Goal: Task Accomplishment & Management: Manage account settings

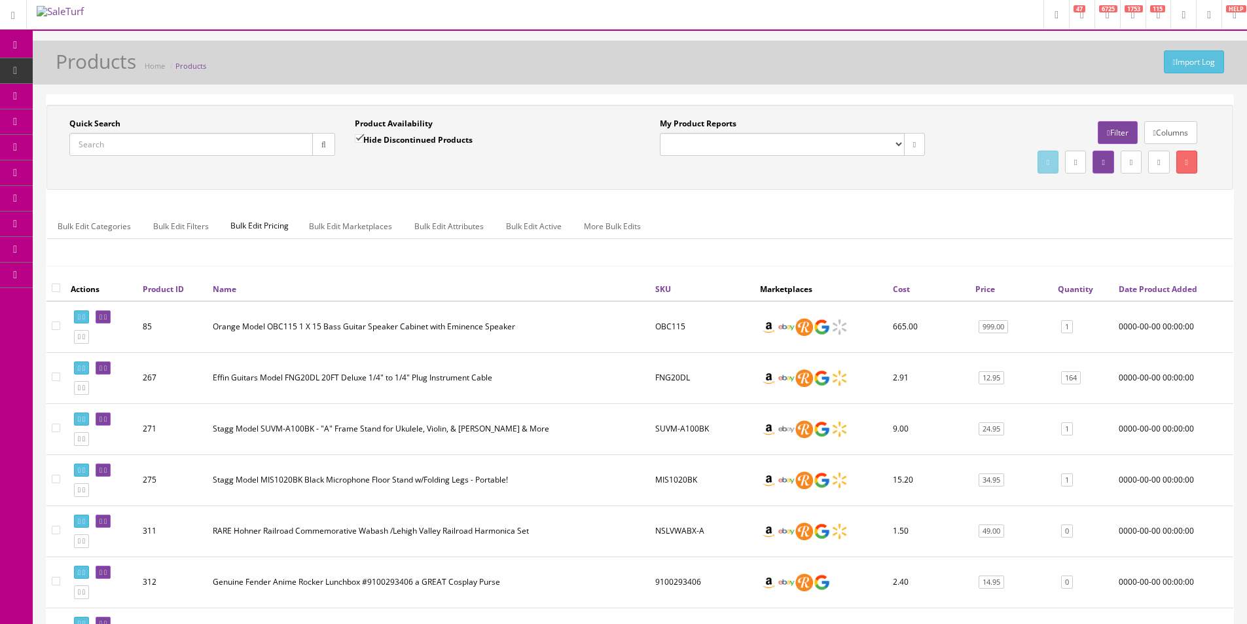
click at [791, 63] on div "Import Log Products Home Products" at bounding box center [640, 65] width 1195 height 31
click at [18, 39] on link "Dashboard" at bounding box center [16, 46] width 33 height 26
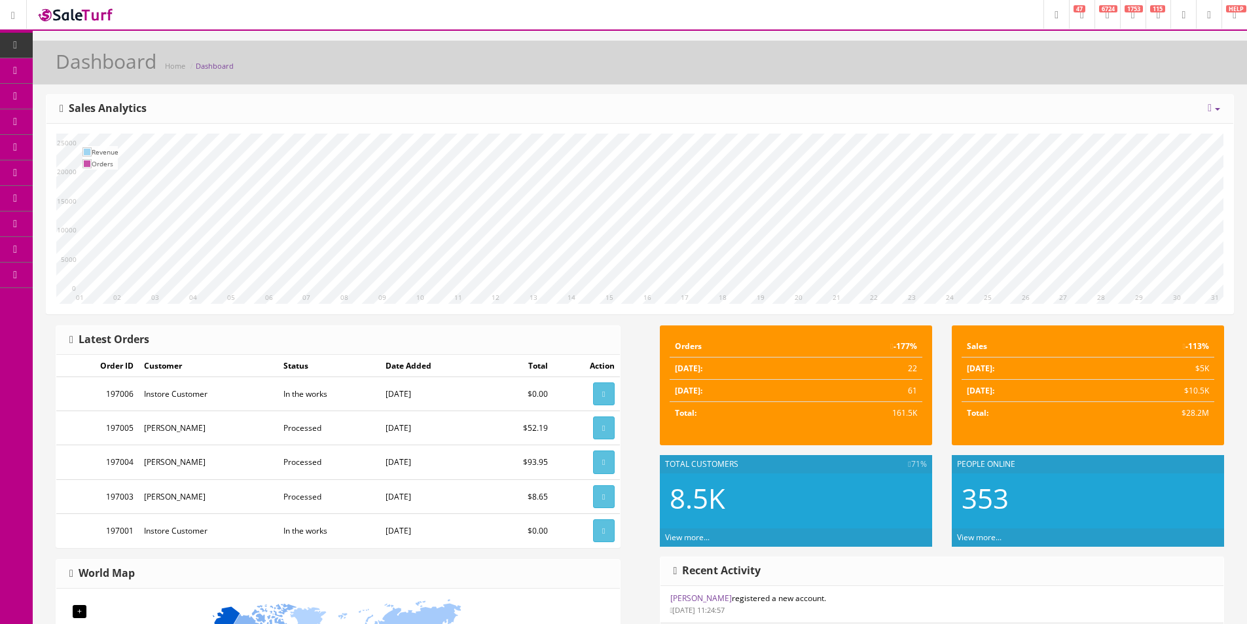
click at [967, 96] on div "[DATE] Week Month Year Year over Year Last Year over Prior Year Sales Analytics" at bounding box center [639, 109] width 1187 height 29
click at [84, 67] on span "Products" at bounding box center [94, 70] width 32 height 11
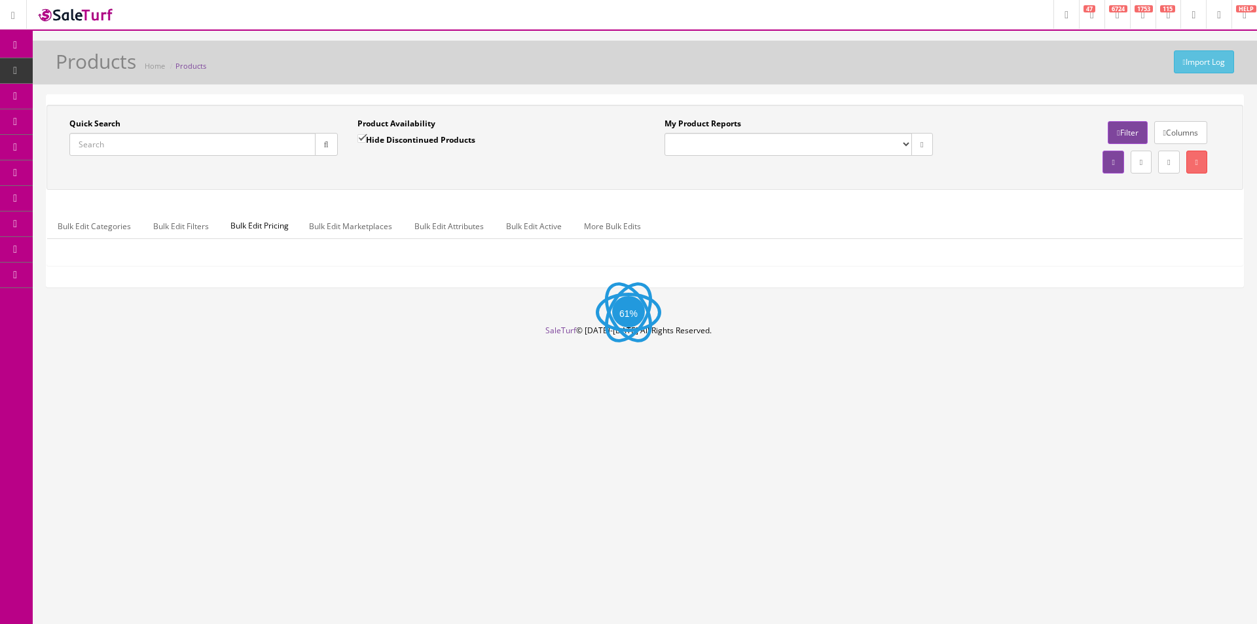
click at [260, 147] on input "Quick Search" at bounding box center [192, 144] width 246 height 23
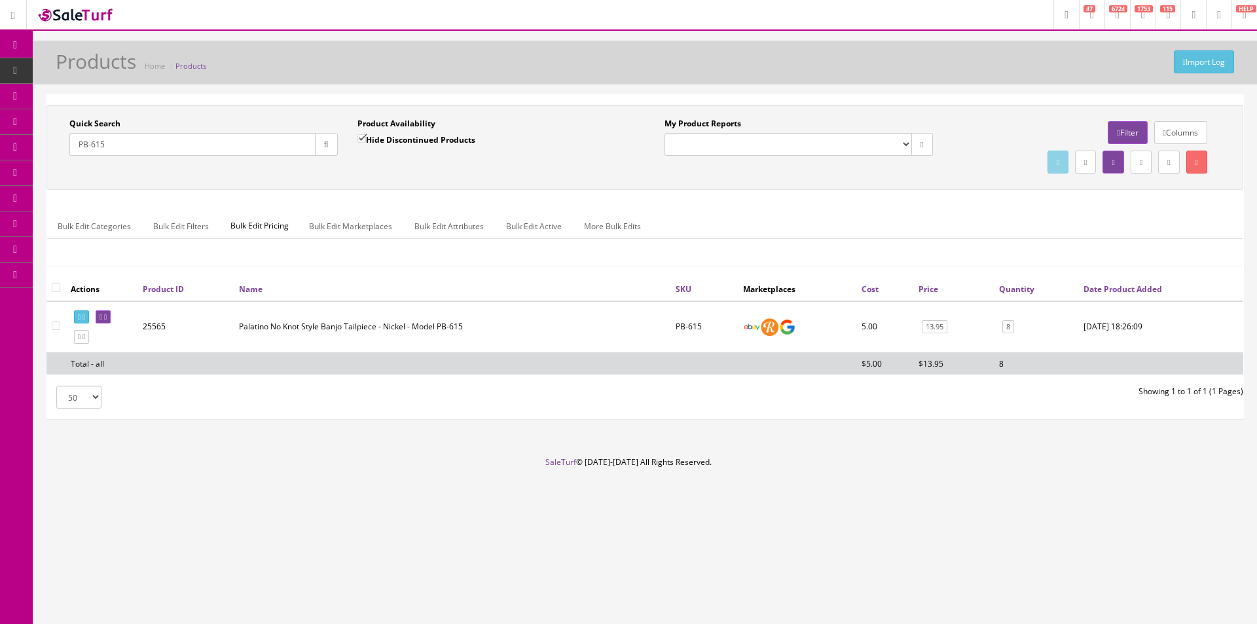
type input "PB-615"
click at [59, 287] on input "checkbox" at bounding box center [56, 287] width 9 height 9
checkbox input "true"
checkbox input"] "true"
click at [1187, 169] on link at bounding box center [1196, 162] width 21 height 23
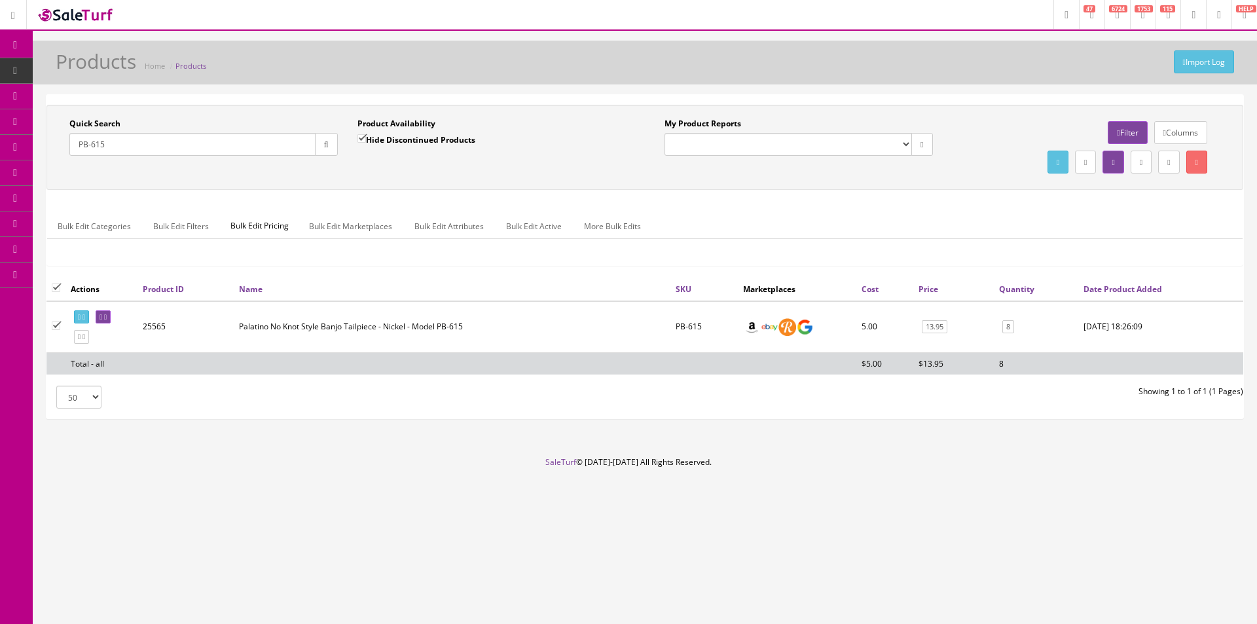
click at [907, 156] on div "Amazon FMIC Audit Market Errors (InStock) Marketplace Errors Squier/Fender Corr…" at bounding box center [798, 144] width 268 height 23
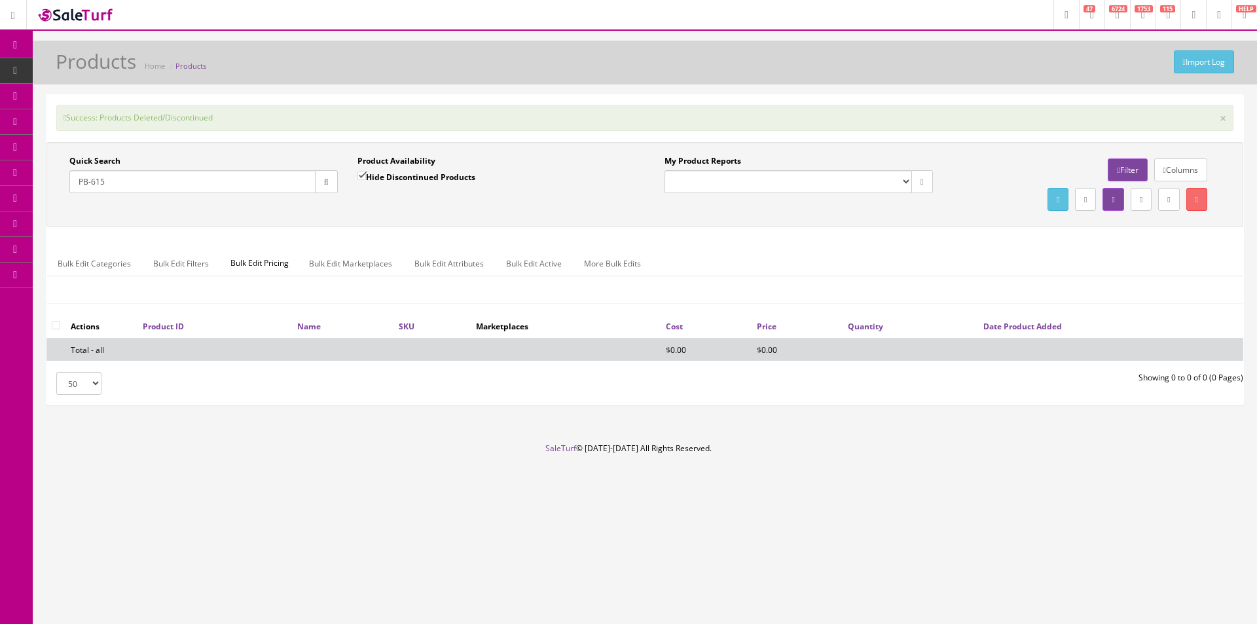
drag, startPoint x: 620, startPoint y: 132, endPoint x: 641, endPoint y: 116, distance: 26.2
click at [620, 132] on div "Success: Products Deleted/Discontinued × Quick Search PB-615 Date From Product …" at bounding box center [644, 250] width 1197 height 310
click at [148, 175] on input "PB-615" at bounding box center [192, 181] width 246 height 23
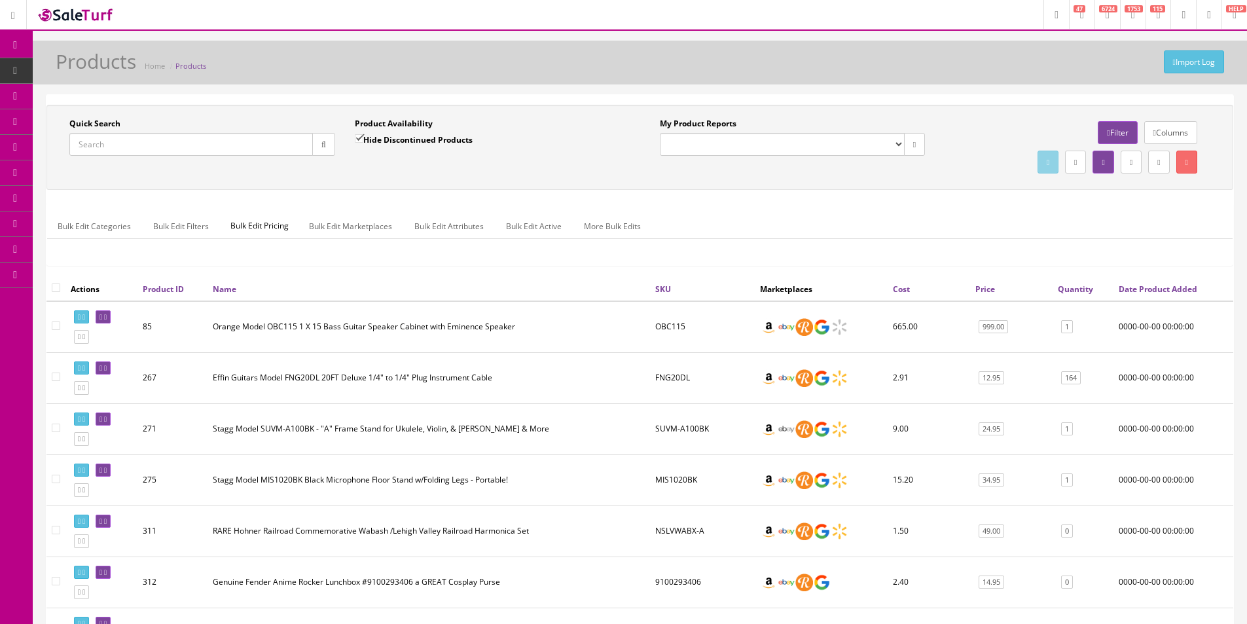
click at [115, 146] on input "Quick Search" at bounding box center [191, 144] width 244 height 23
type input "VISTADEER"
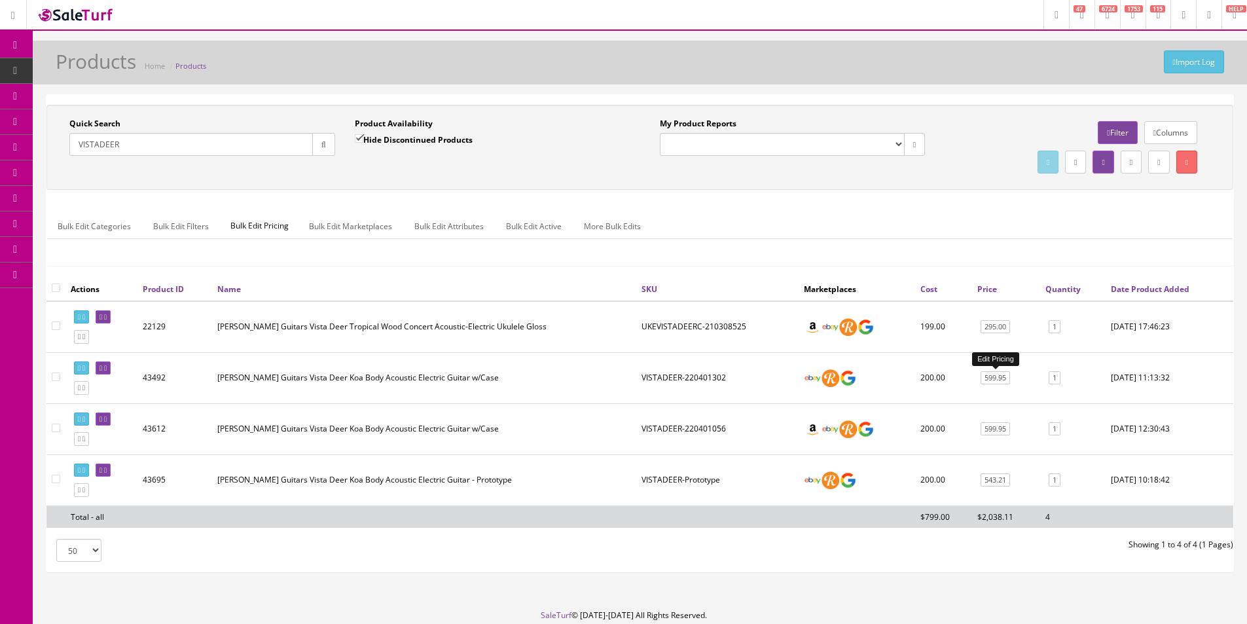
click at [997, 382] on link "599.95" at bounding box center [995, 378] width 29 height 14
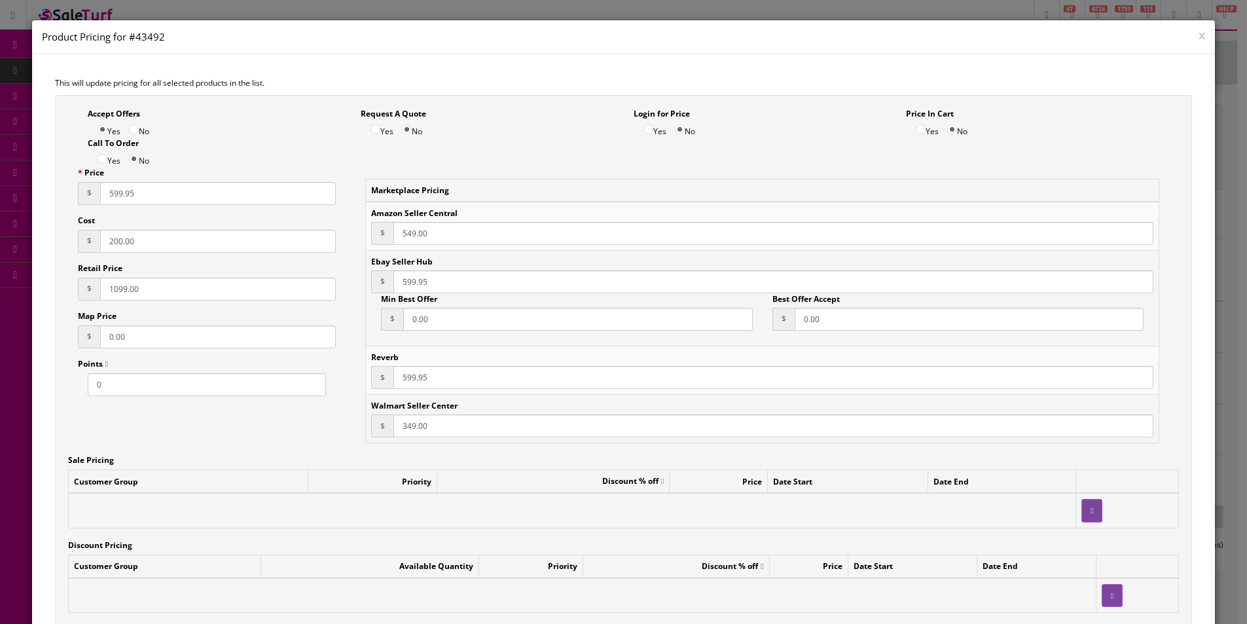
click at [1199, 38] on button "x" at bounding box center [1202, 35] width 7 height 12
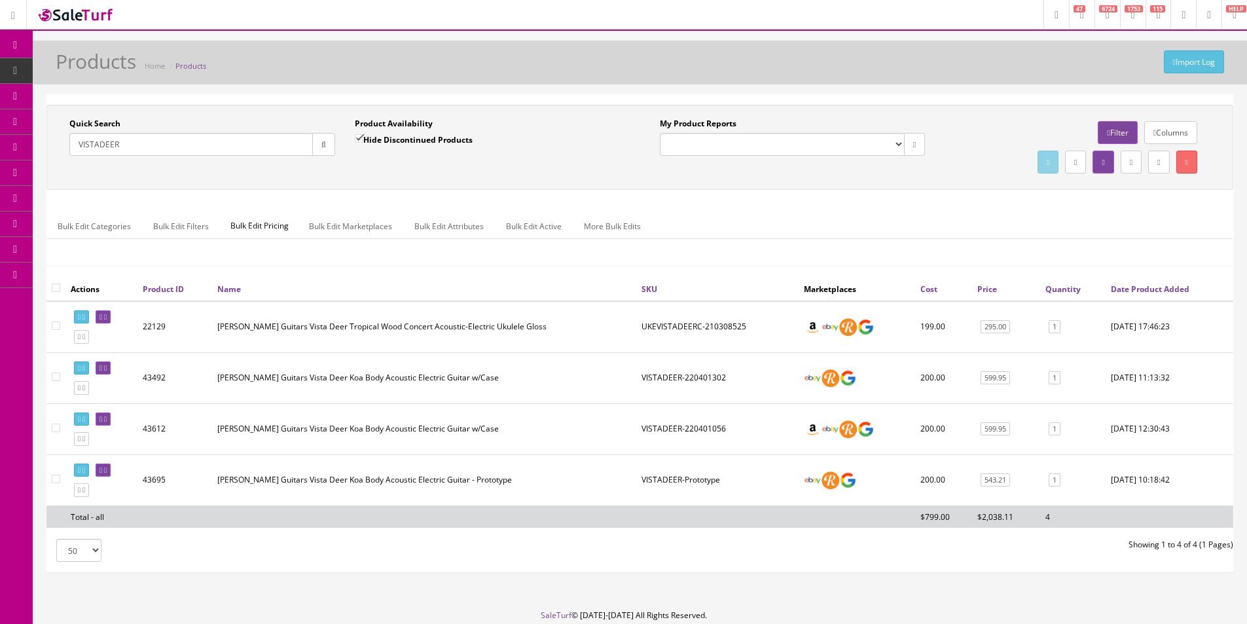
click at [53, 380] on input"] "checkbox" at bounding box center [56, 376] width 9 height 9
checkbox input"] "true"
click at [86, 363] on link at bounding box center [81, 368] width 15 height 14
click at [1190, 162] on link at bounding box center [1186, 162] width 21 height 23
